Goal: Information Seeking & Learning: Learn about a topic

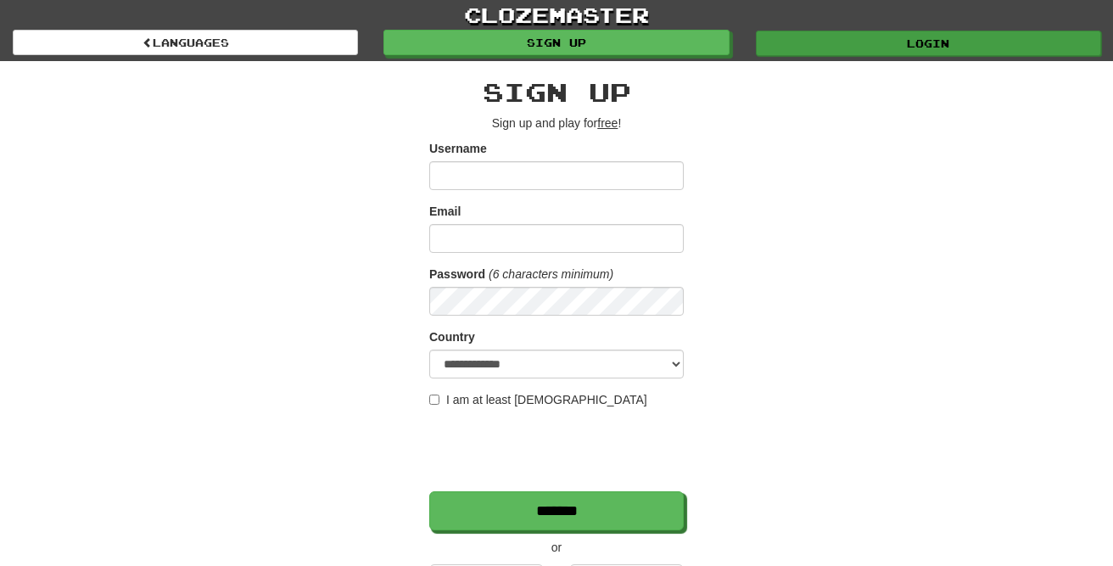
click at [825, 42] on link "Login" at bounding box center [928, 43] width 345 height 25
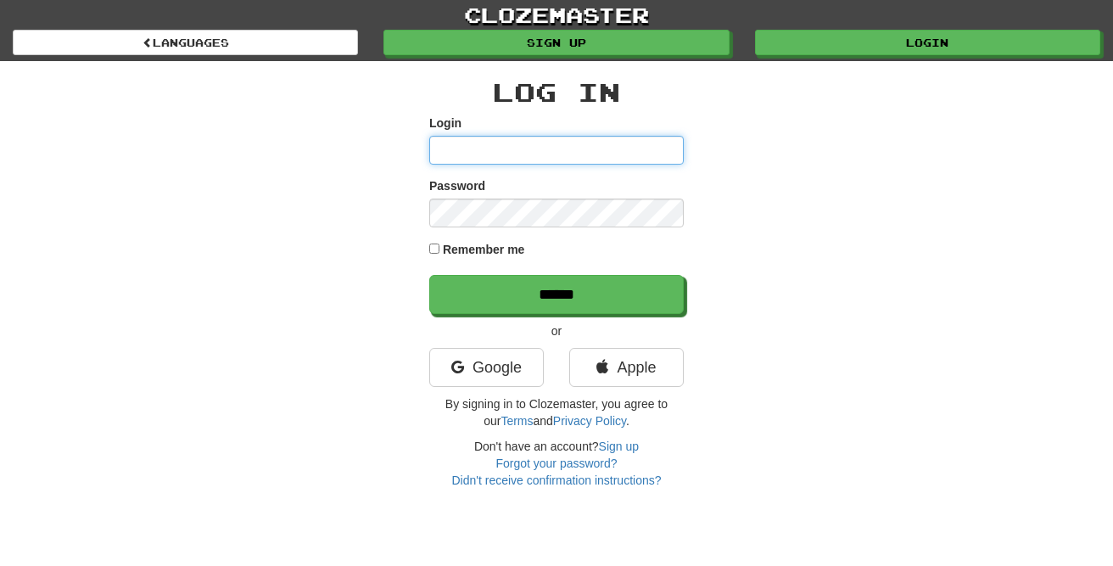
type input "****"
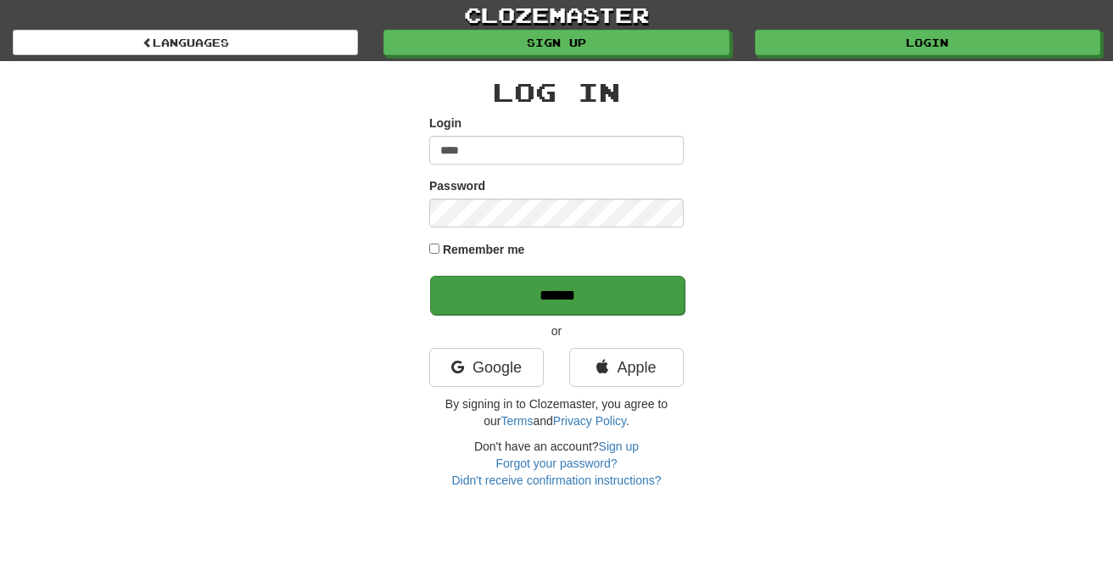
click at [467, 290] on input "******" at bounding box center [557, 295] width 255 height 39
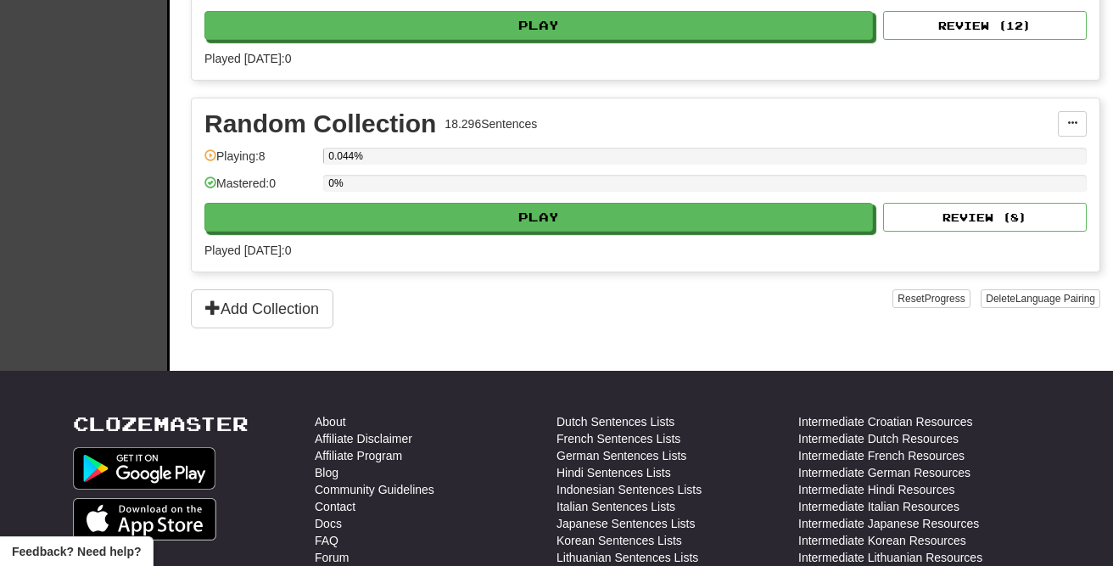
scroll to position [736, 0]
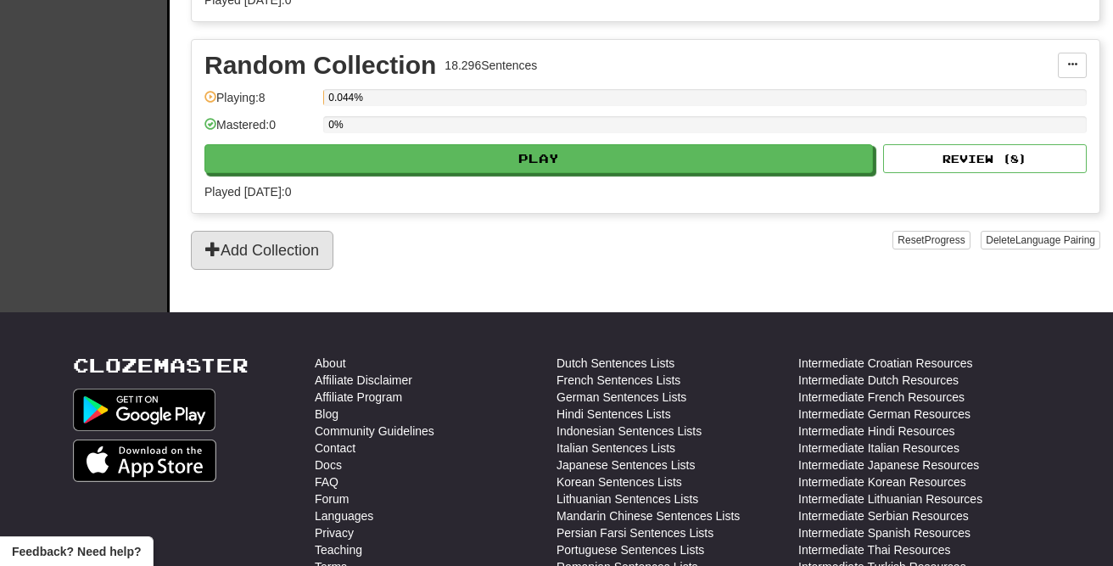
click at [263, 251] on button "Add Collection" at bounding box center [262, 250] width 143 height 39
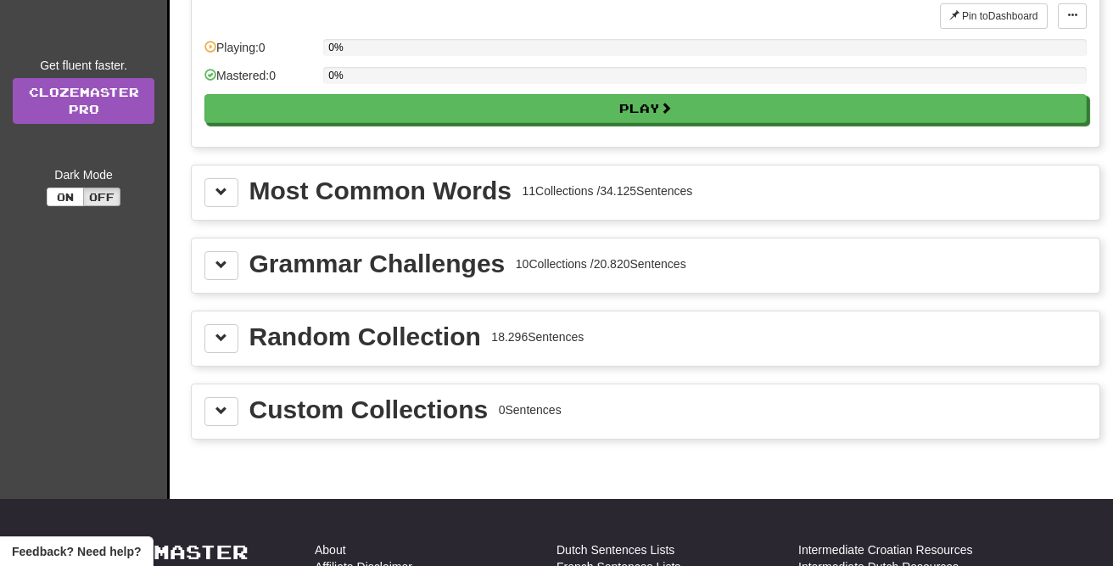
scroll to position [260, 0]
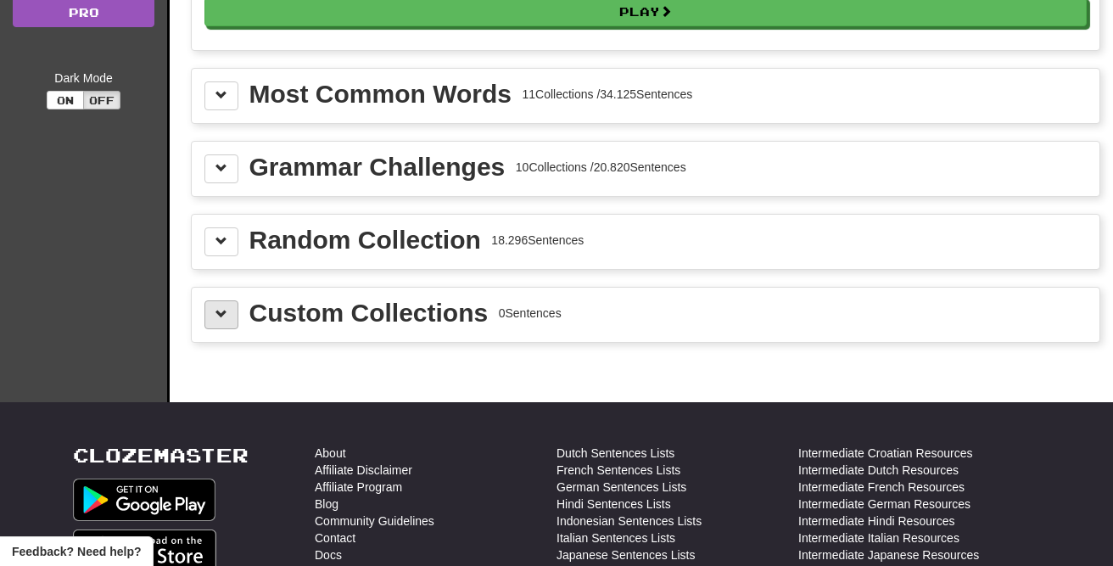
click at [232, 311] on button at bounding box center [221, 314] width 34 height 29
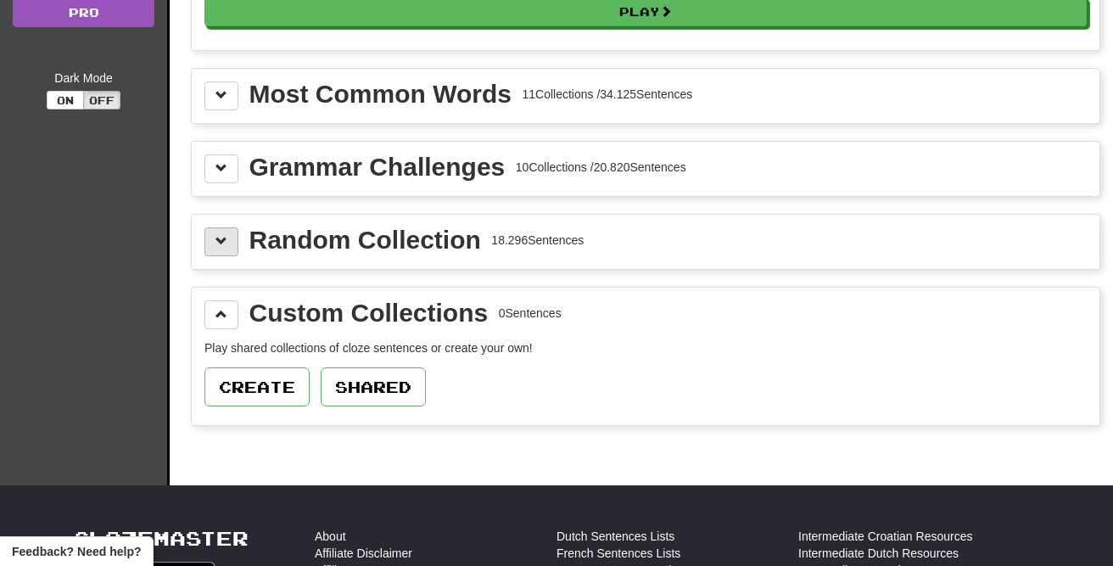
click at [232, 255] on button at bounding box center [221, 241] width 34 height 29
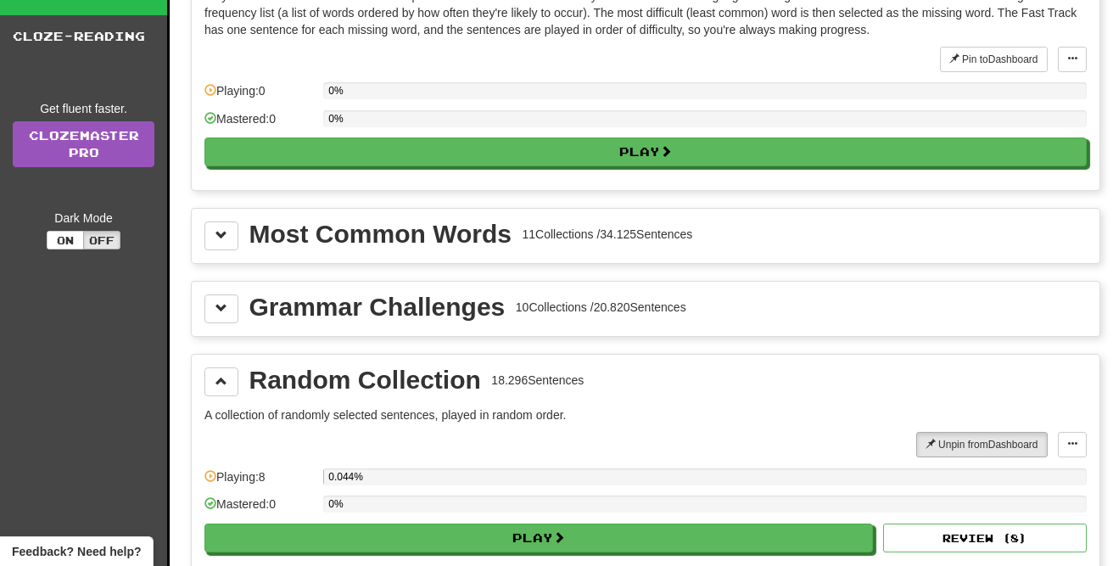
scroll to position [113, 0]
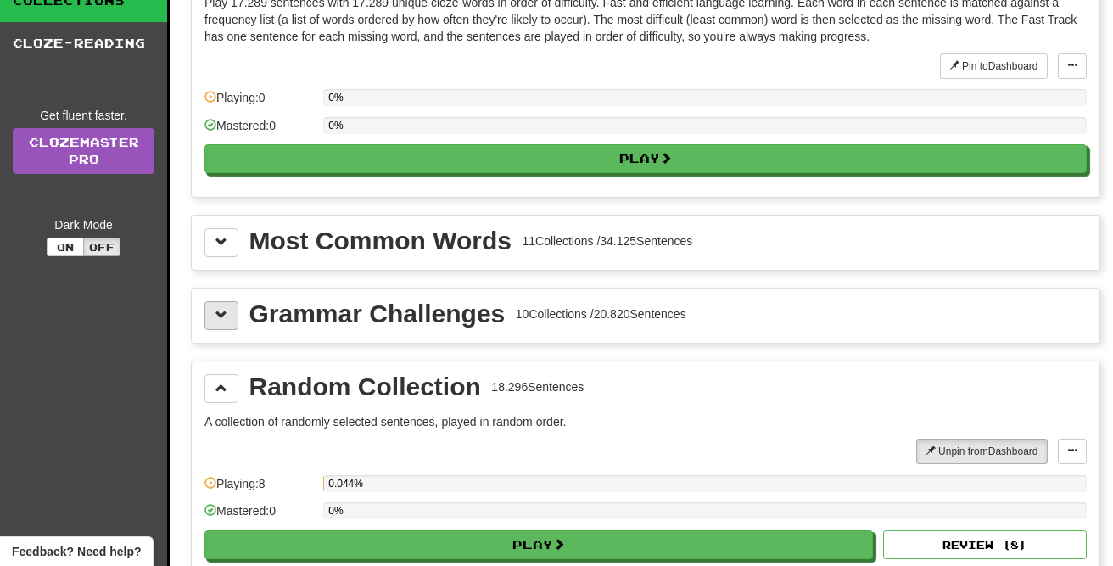
click at [221, 328] on button at bounding box center [221, 315] width 34 height 29
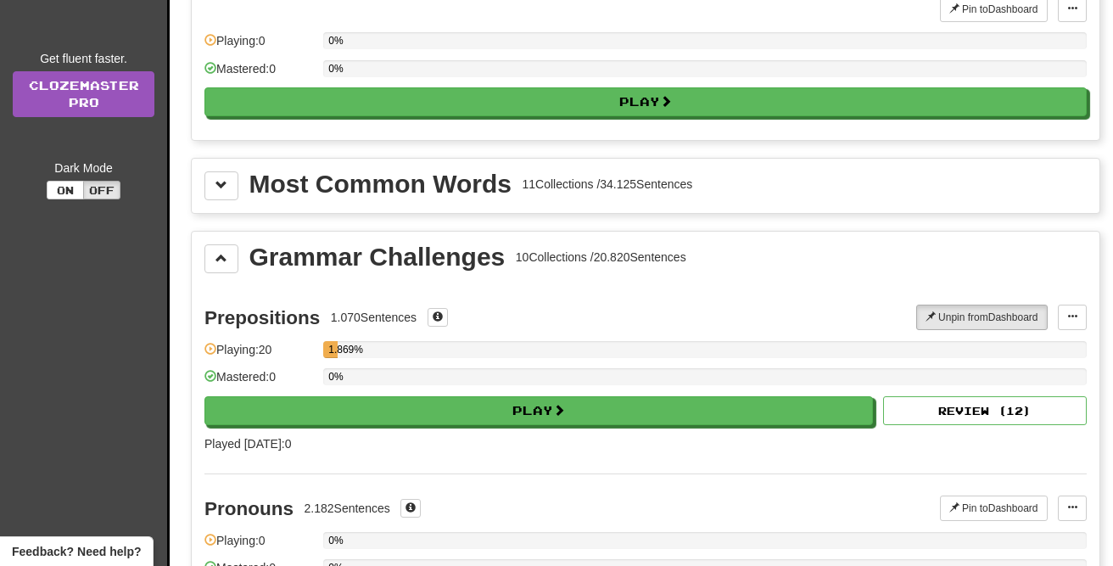
scroll to position [150, 0]
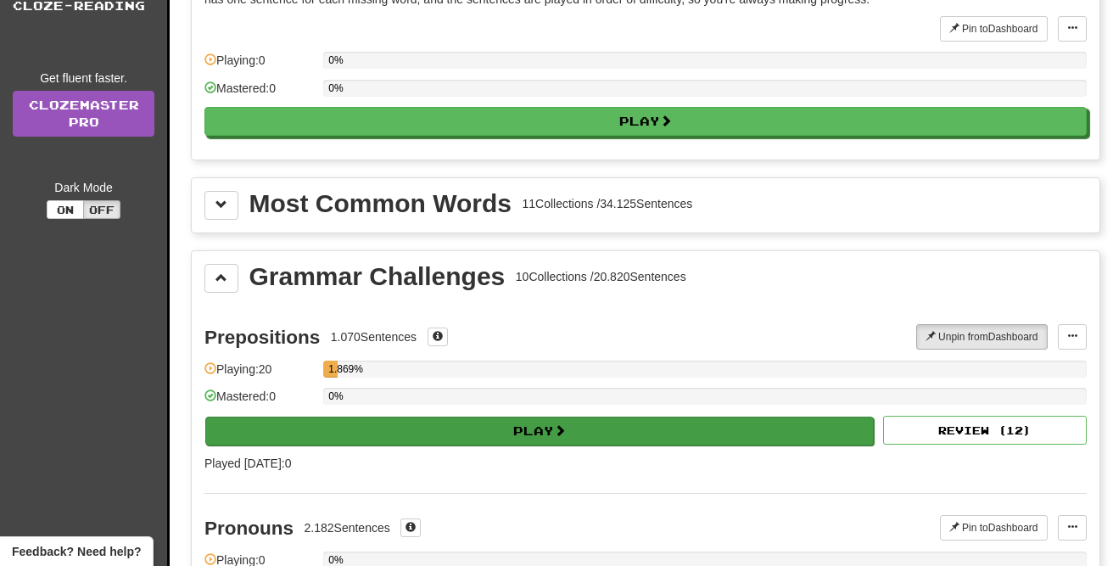
click at [579, 424] on button "Play" at bounding box center [539, 431] width 669 height 29
select select "**"
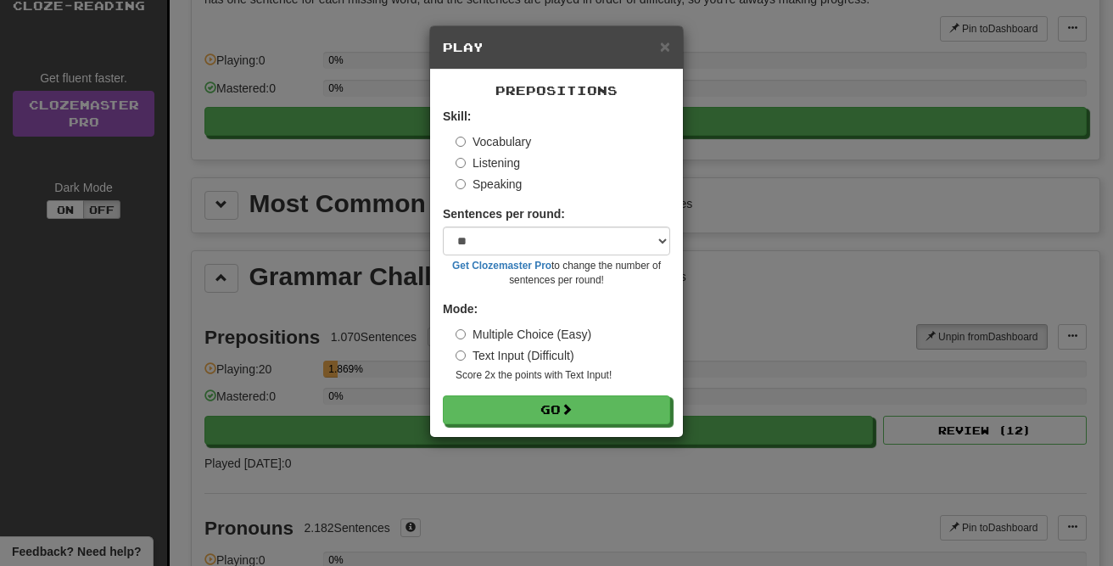
click at [528, 410] on button "Go" at bounding box center [556, 409] width 227 height 29
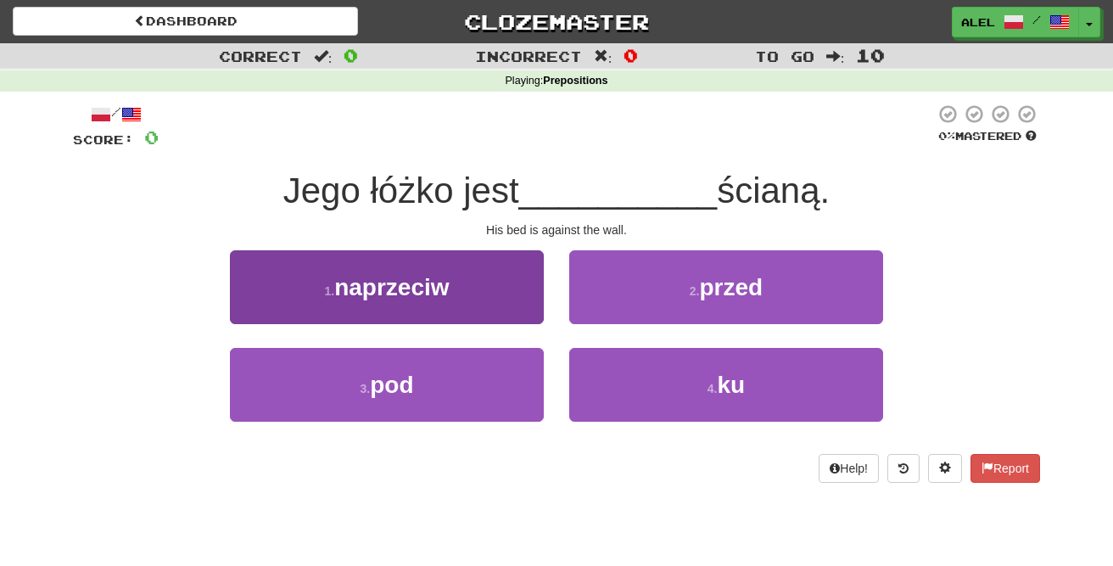
click at [456, 276] on button "1 . naprzeciw" at bounding box center [387, 287] width 314 height 74
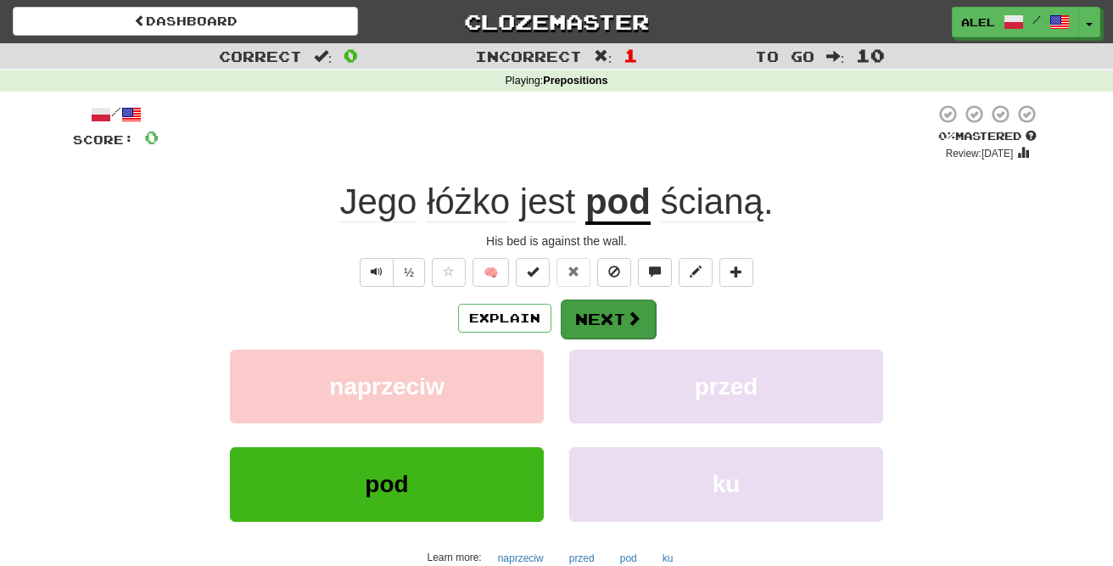
click at [586, 321] on button "Next" at bounding box center [608, 318] width 95 height 39
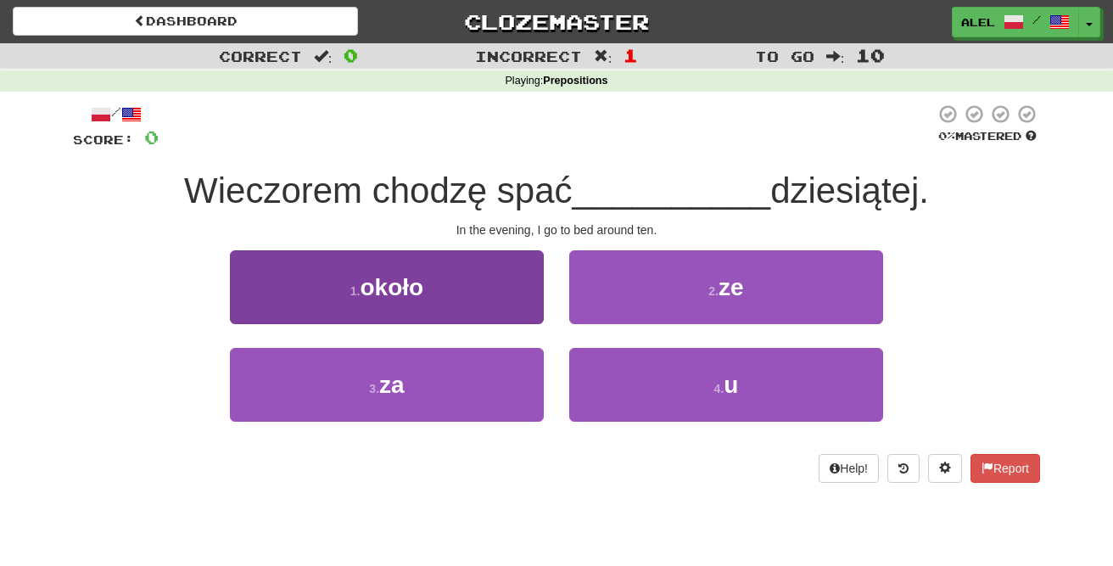
click at [428, 282] on button "1 . około" at bounding box center [387, 287] width 314 height 74
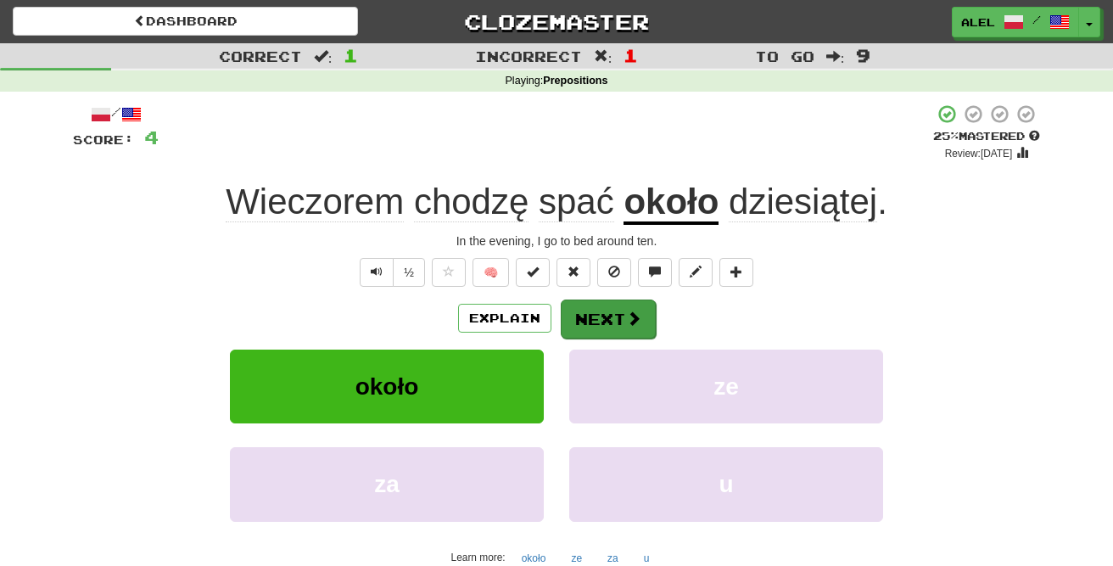
click at [601, 325] on button "Next" at bounding box center [608, 318] width 95 height 39
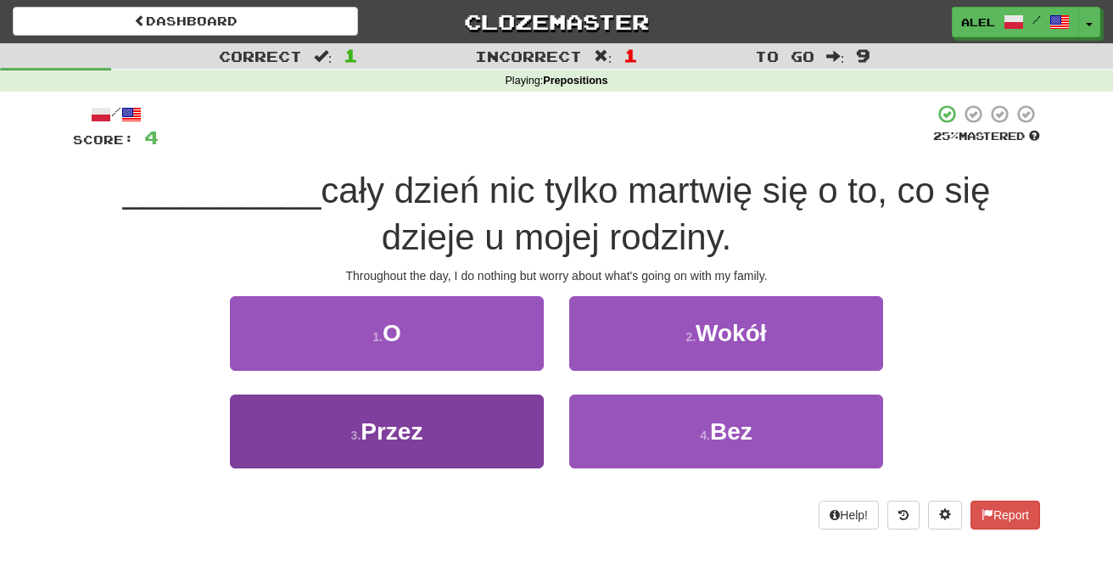
click at [385, 423] on span "Przez" at bounding box center [392, 431] width 62 height 26
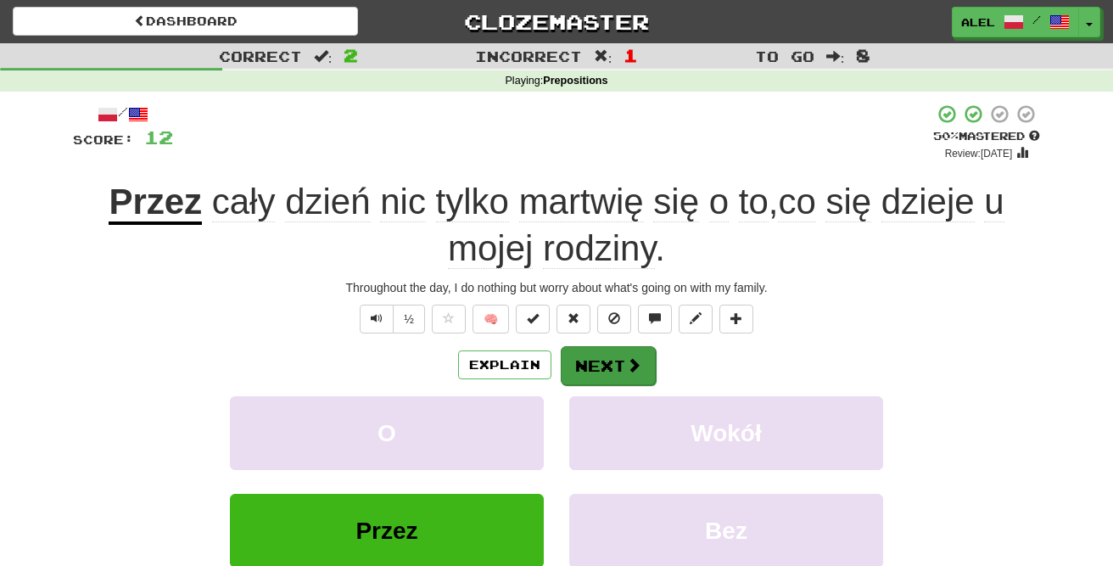
click at [598, 359] on button "Next" at bounding box center [608, 365] width 95 height 39
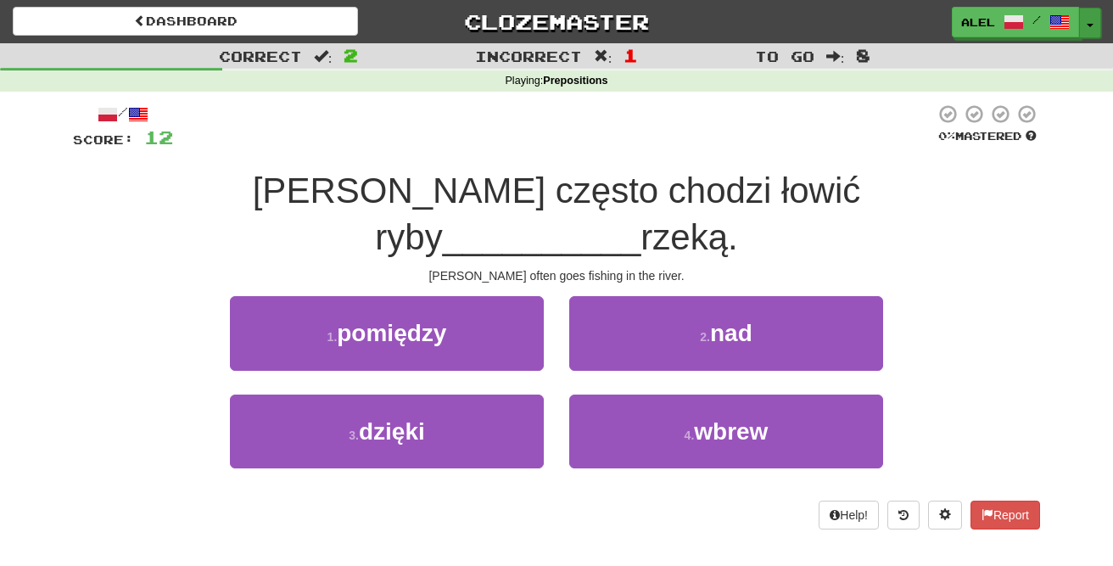
click at [1092, 25] on span "button" at bounding box center [1090, 25] width 7 height 3
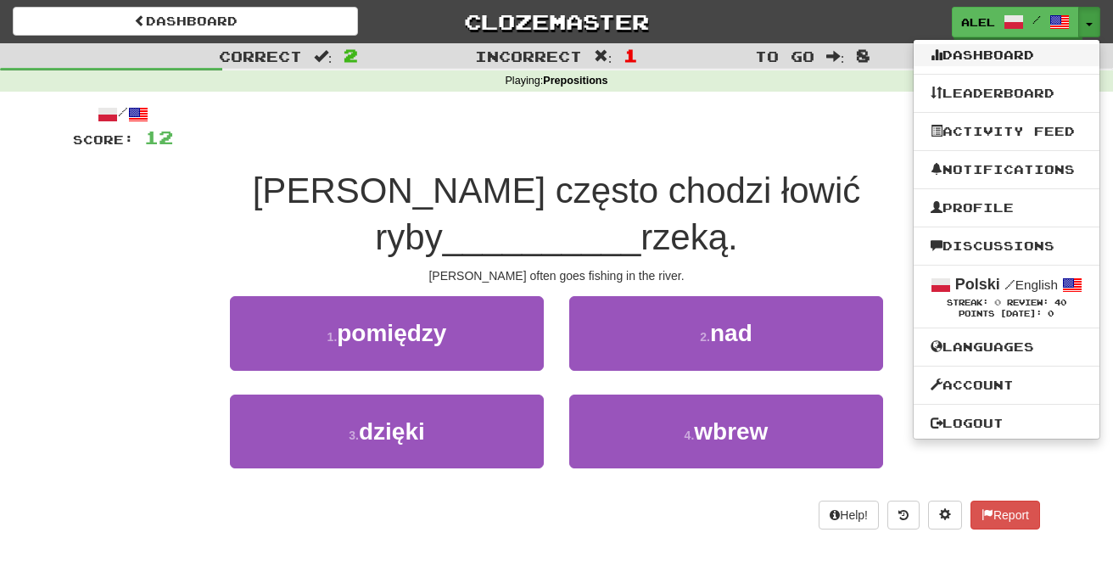
click at [970, 63] on link "Dashboard" at bounding box center [1007, 55] width 186 height 22
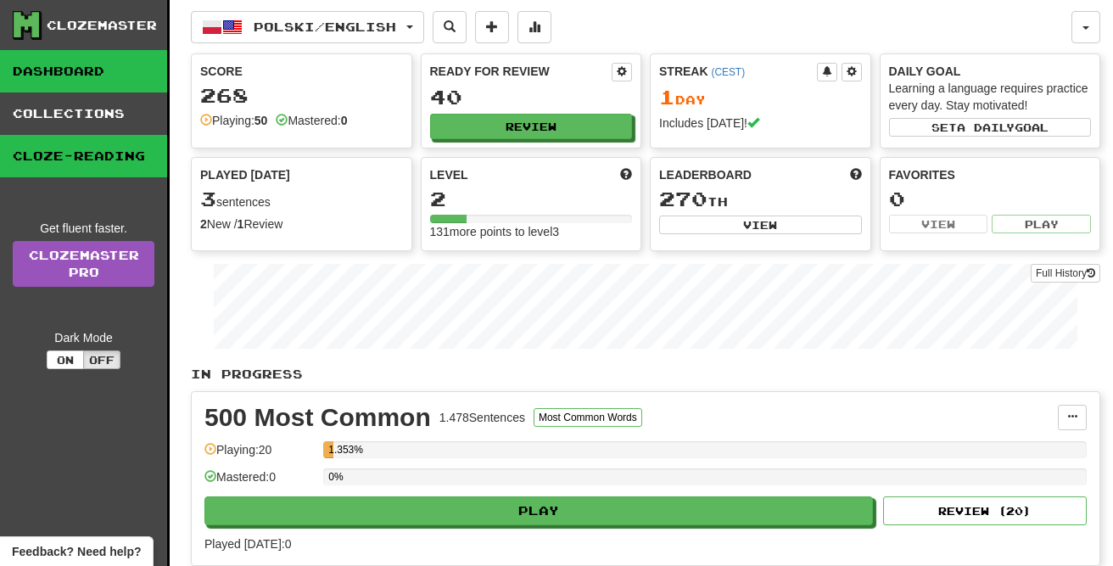
click at [116, 155] on link "Cloze-Reading" at bounding box center [83, 156] width 167 height 42
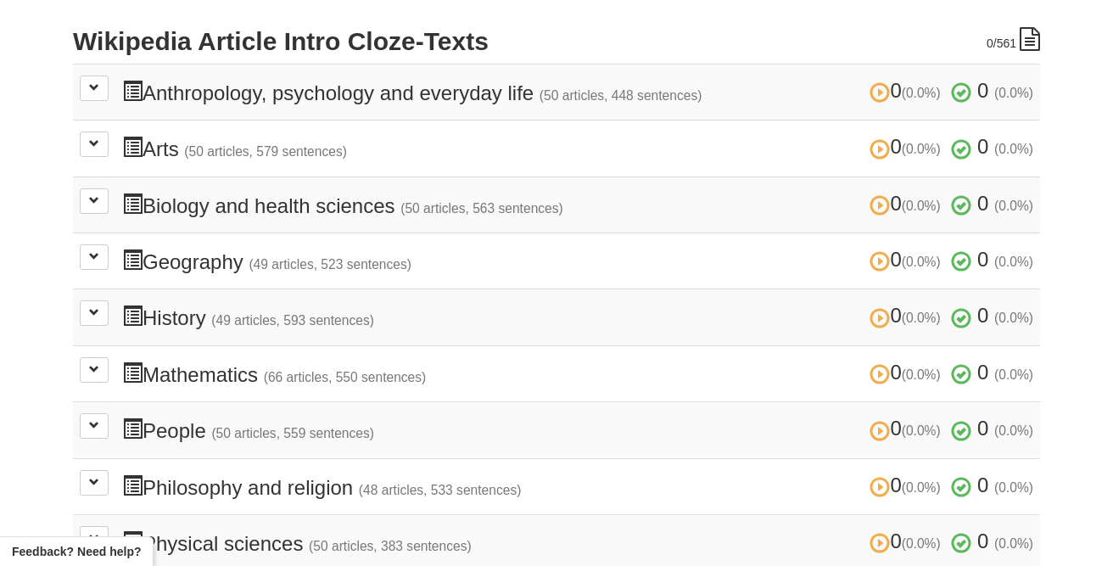
scroll to position [419, 0]
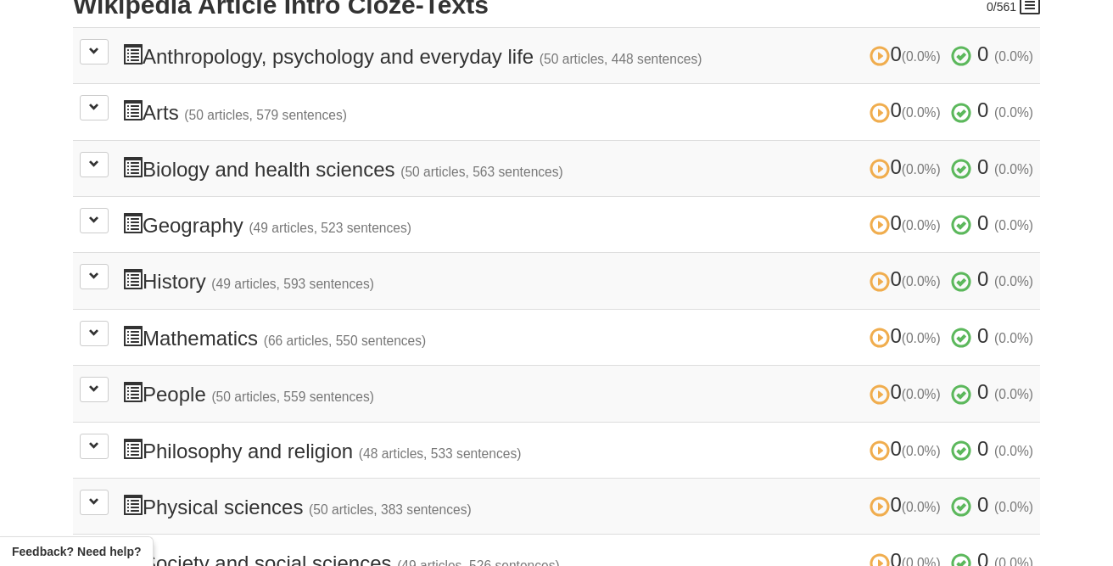
click at [130, 273] on span at bounding box center [132, 279] width 20 height 20
click at [88, 275] on button at bounding box center [94, 276] width 29 height 25
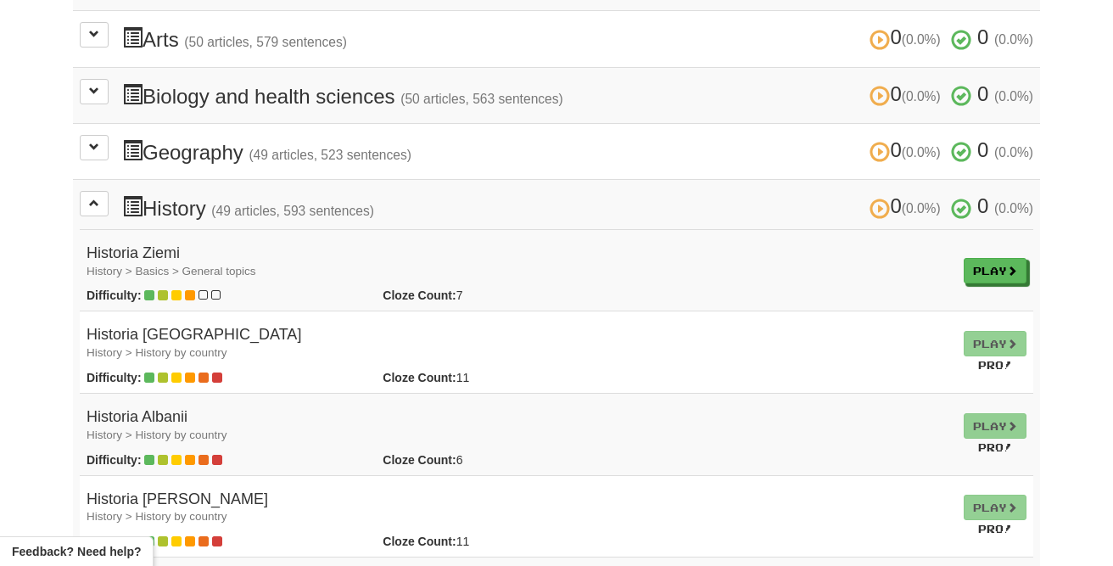
scroll to position [492, 0]
click at [978, 259] on link "Play" at bounding box center [996, 271] width 63 height 25
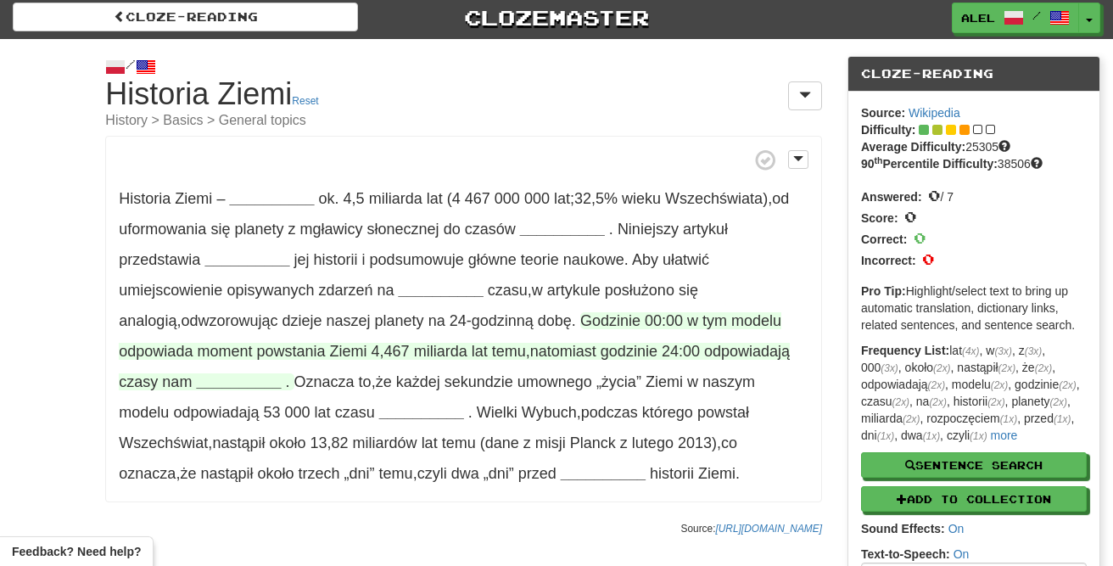
scroll to position [3, 0]
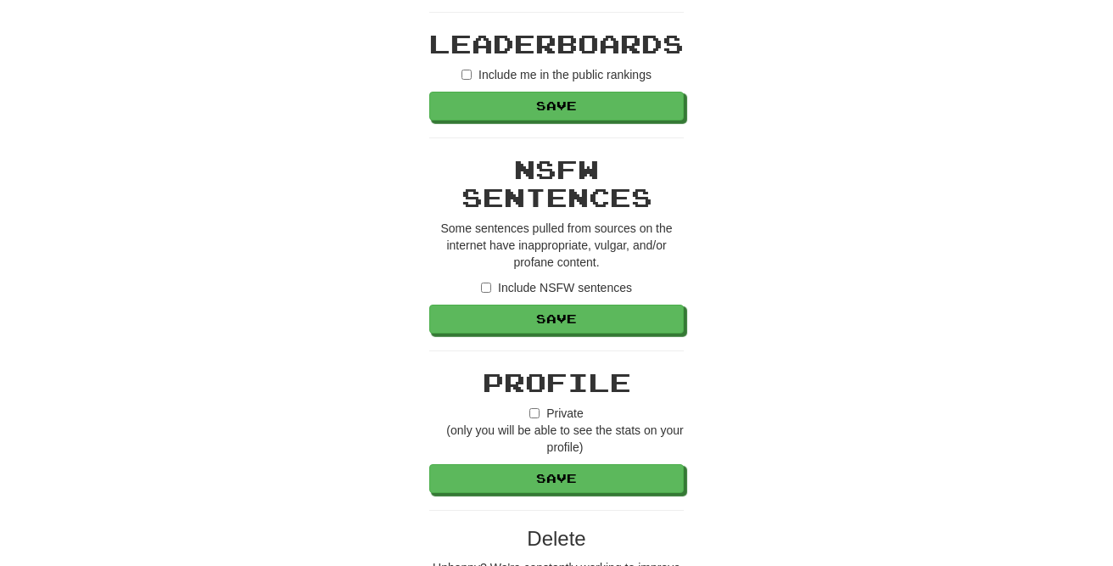
scroll to position [1413, 0]
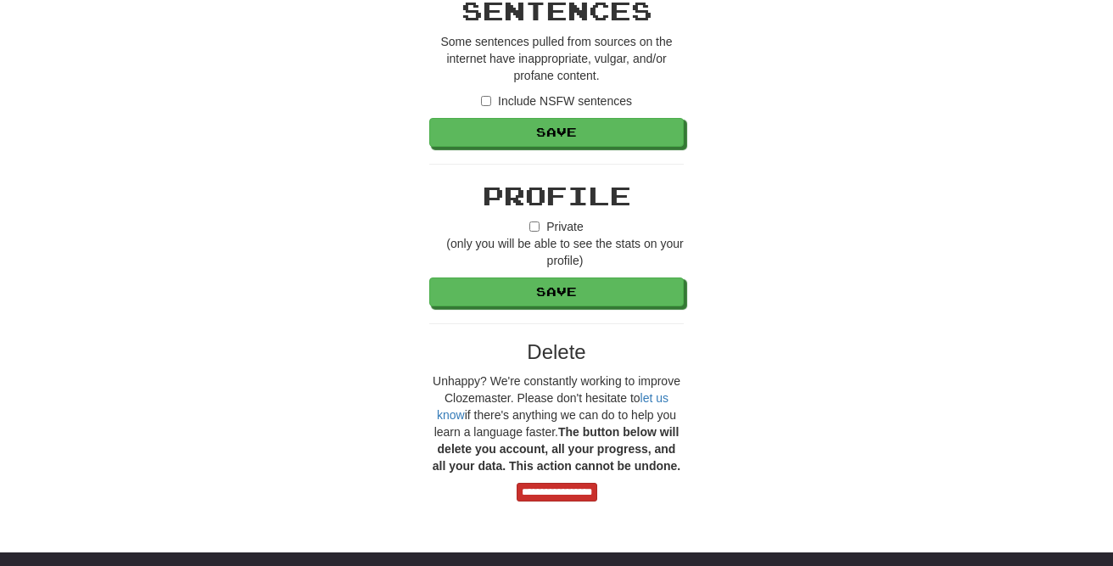
click at [540, 490] on input "**********" at bounding box center [557, 492] width 81 height 19
